Goal: Information Seeking & Learning: Learn about a topic

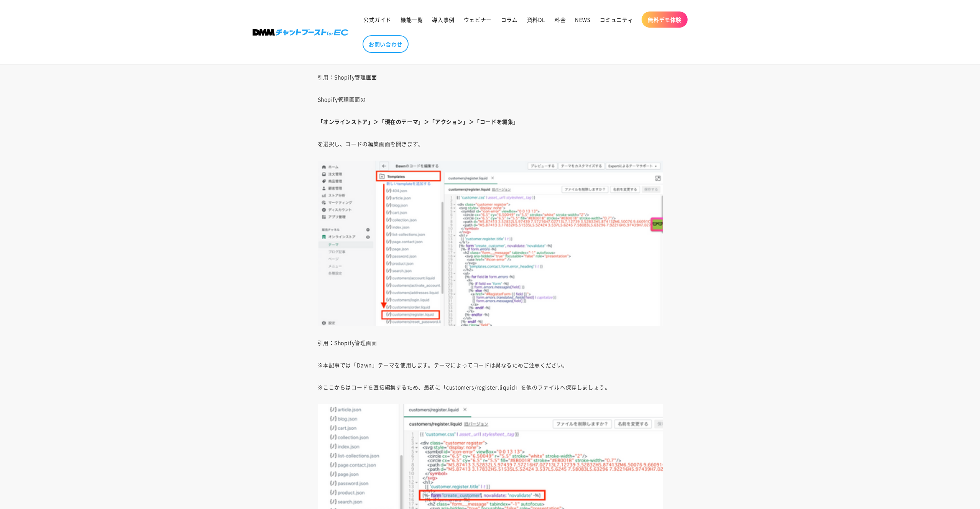
scroll to position [3217, 0]
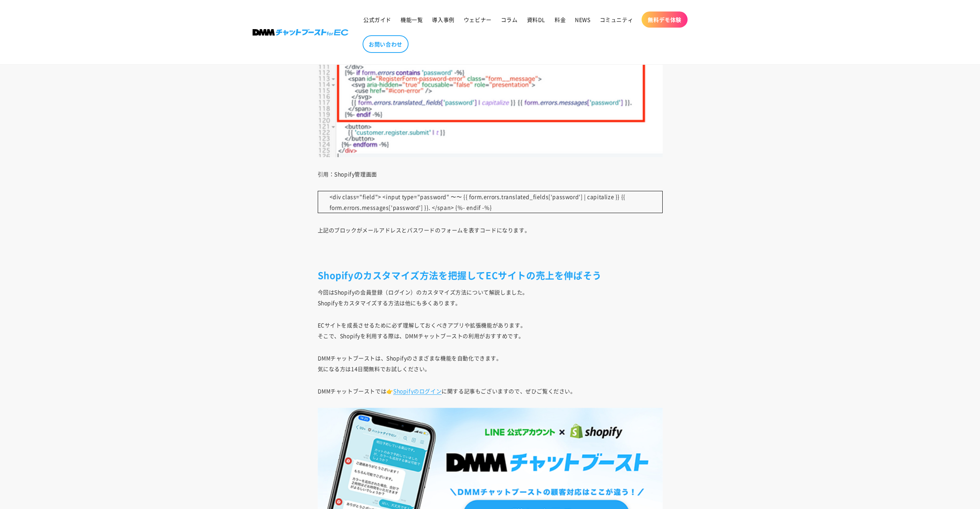
scroll to position [4480, 0]
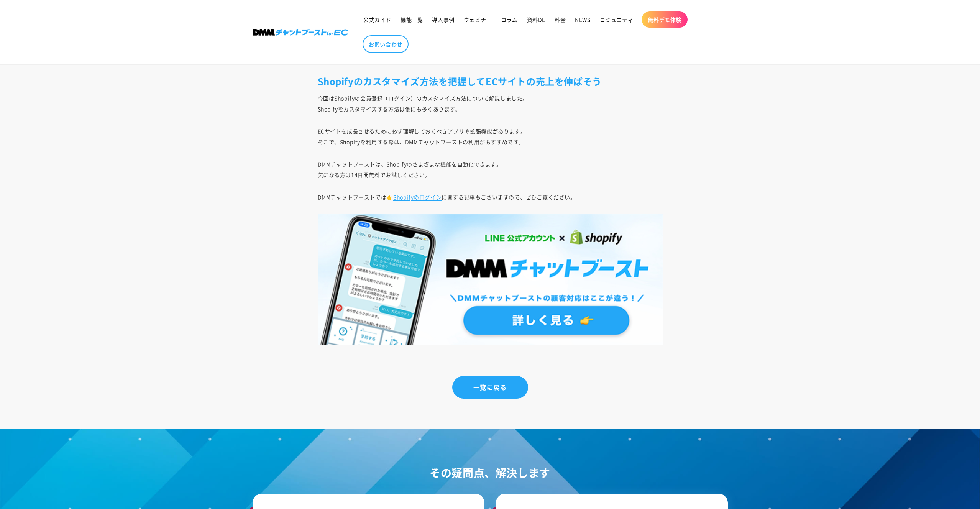
scroll to position [4675, 0]
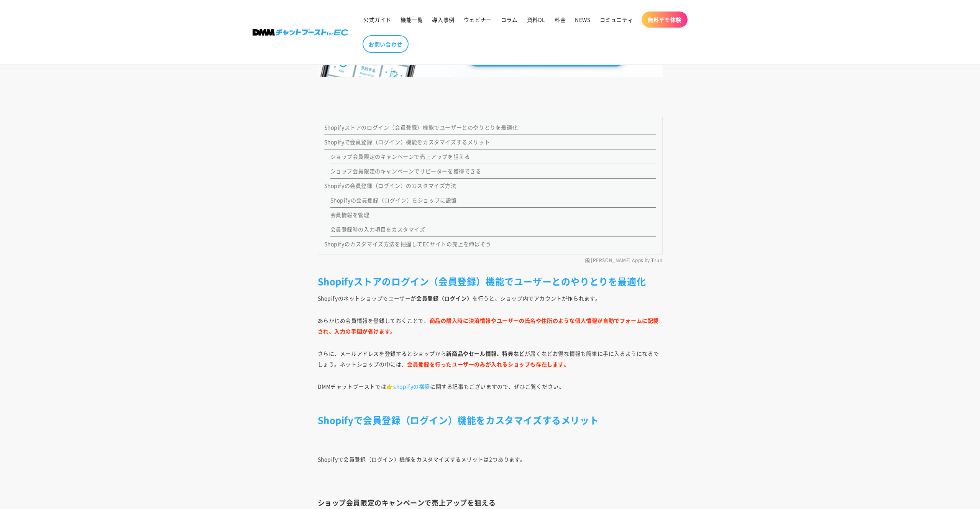
scroll to position [686, 0]
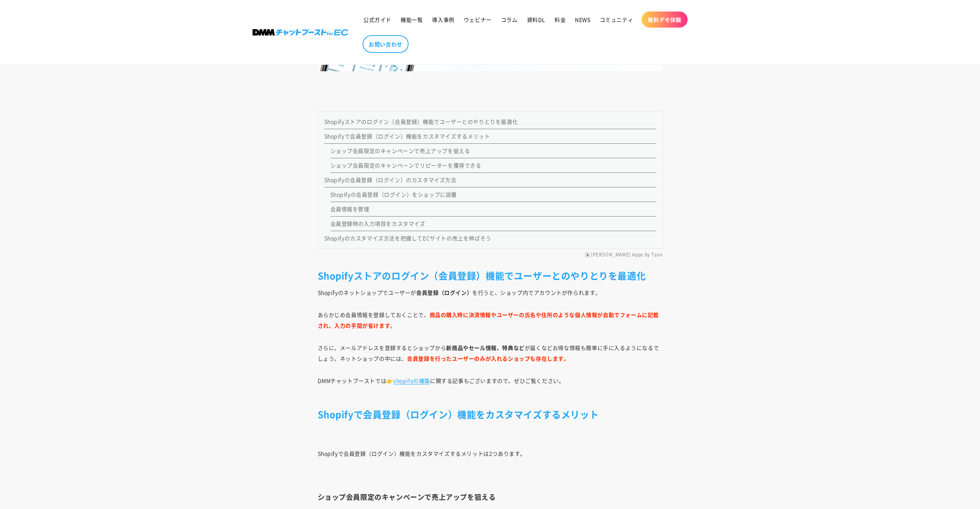
drag, startPoint x: 721, startPoint y: 281, endPoint x: 700, endPoint y: 252, distance: 35.7
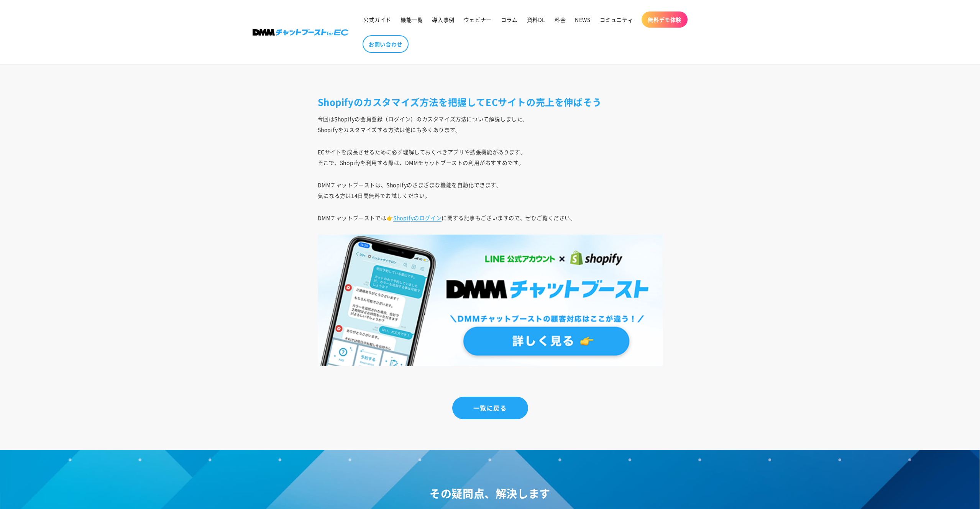
scroll to position [4655, 0]
